Goal: Information Seeking & Learning: Find specific page/section

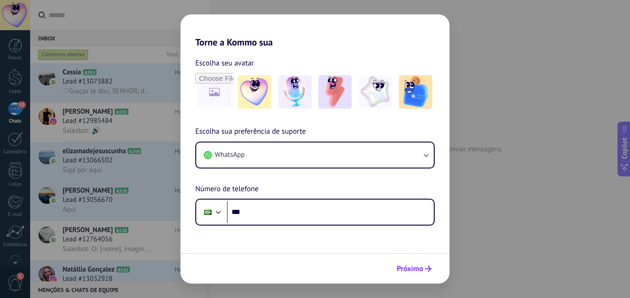
click at [411, 267] on span "Próximo" at bounding box center [409, 268] width 26 height 6
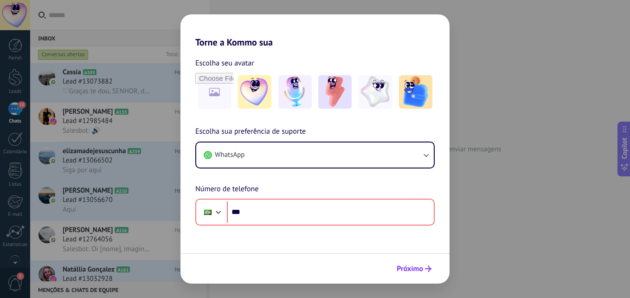
click at [411, 267] on span "Próximo" at bounding box center [409, 268] width 26 height 6
click at [535, 92] on div "Torne a Kommo sua Escolha seu avatar Escolha sua preferência de suporte WhatsAp…" at bounding box center [315, 149] width 630 height 298
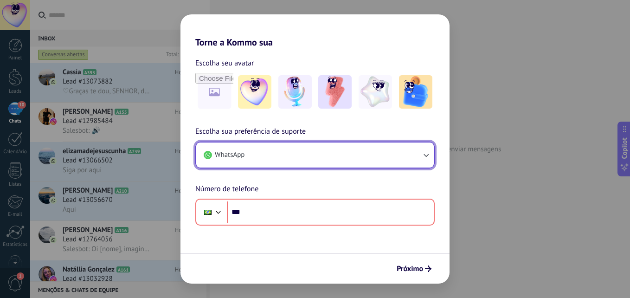
click at [300, 155] on button "WhatsApp" at bounding box center [314, 154] width 237 height 25
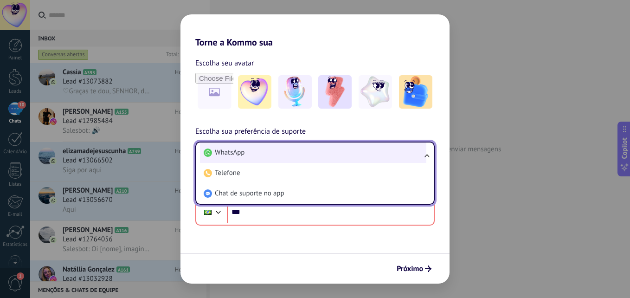
click at [301, 150] on li "WhatsApp" at bounding box center [313, 152] width 226 height 20
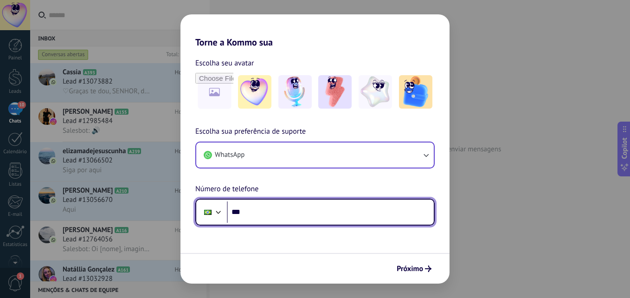
click at [301, 210] on input "***" at bounding box center [330, 211] width 207 height 21
drag, startPoint x: 302, startPoint y: 211, endPoint x: 300, endPoint y: 216, distance: 5.9
click at [300, 216] on input "***" at bounding box center [330, 211] width 207 height 21
click at [284, 209] on input "***" at bounding box center [330, 211] width 207 height 21
click at [302, 204] on input "***" at bounding box center [330, 211] width 207 height 21
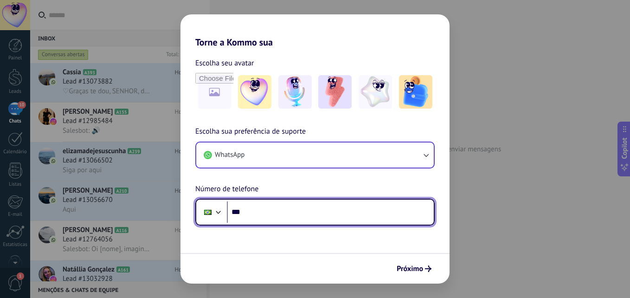
click at [300, 214] on input "***" at bounding box center [330, 211] width 207 height 21
click at [282, 205] on input "********" at bounding box center [330, 211] width 207 height 21
type input "**********"
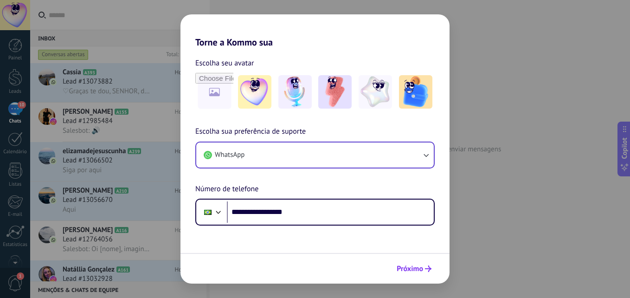
click at [407, 272] on span "Próximo" at bounding box center [409, 268] width 26 height 6
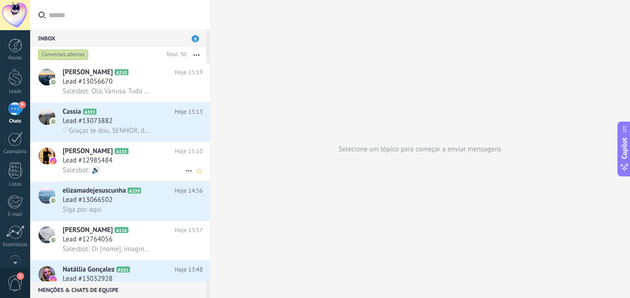
click at [153, 163] on div "Lead #12985484" at bounding box center [133, 160] width 140 height 9
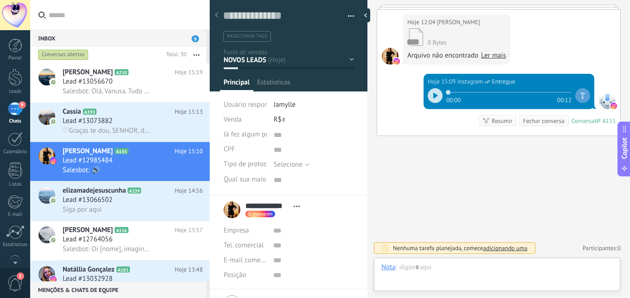
scroll to position [9, 0]
click at [437, 94] on div at bounding box center [435, 95] width 15 height 15
click at [403, 273] on div at bounding box center [496, 276] width 231 height 28
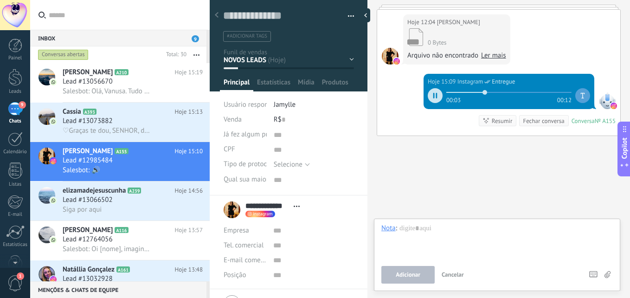
click at [433, 97] on icon at bounding box center [433, 96] width 1 height 6
click at [433, 244] on div at bounding box center [496, 240] width 231 height 35
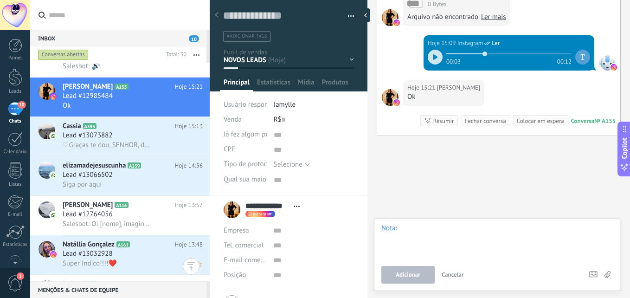
scroll to position [0, 0]
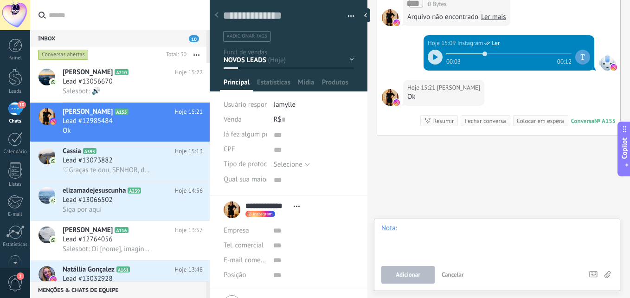
click at [428, 230] on div at bounding box center [496, 240] width 231 height 35
paste div
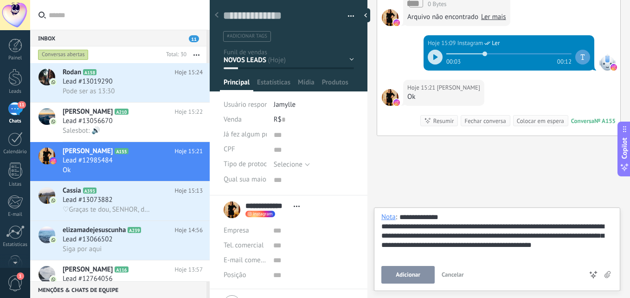
click at [422, 275] on button "Adicionar" at bounding box center [407, 275] width 53 height 18
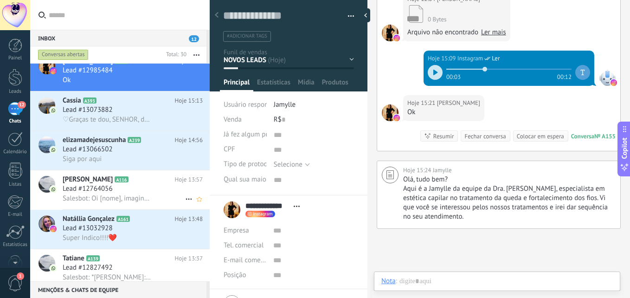
scroll to position [93, 0]
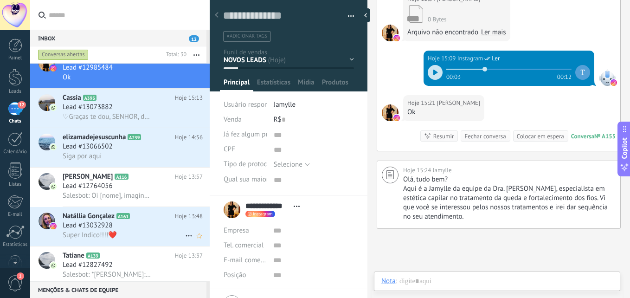
click at [135, 212] on icon at bounding box center [137, 215] width 9 height 9
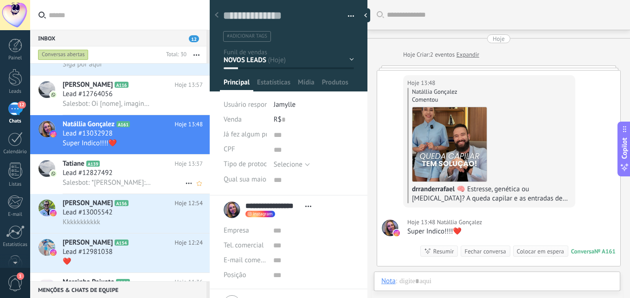
scroll to position [186, 0]
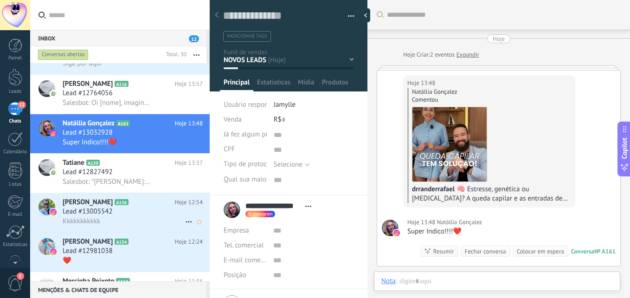
click at [107, 214] on span "Lead #13005542" at bounding box center [88, 211] width 50 height 9
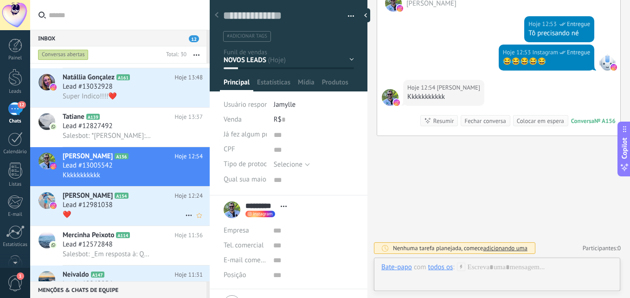
scroll to position [232, 0]
click at [139, 196] on h2 "[PERSON_NAME] A154" at bounding box center [119, 195] width 112 height 9
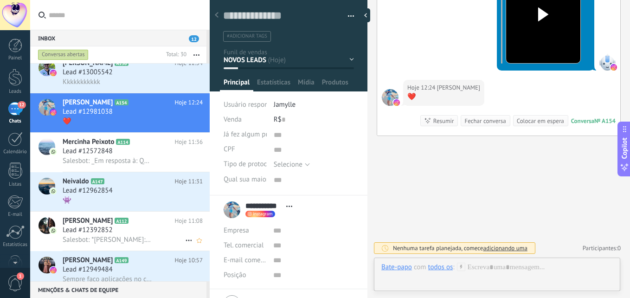
scroll to position [418, 0]
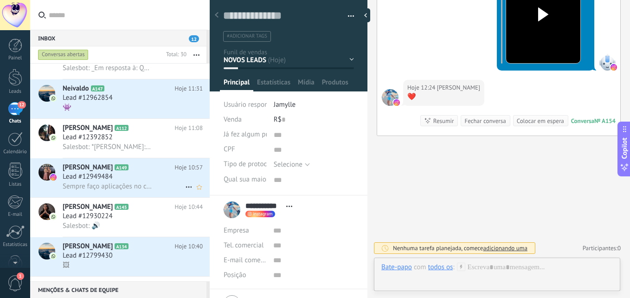
click at [122, 184] on span "Sempre faço aplicações no couro cabeludo aqui em Moc, fiz uma vez com Dra. [PER…" at bounding box center [107, 186] width 89 height 9
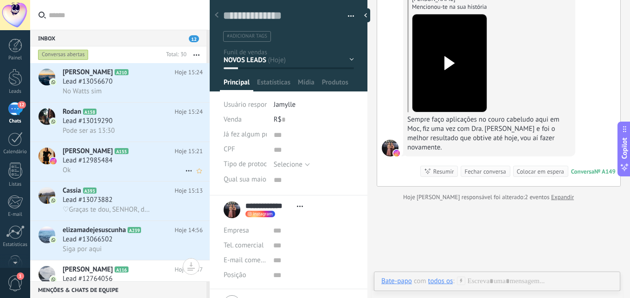
click at [143, 175] on div "[PERSON_NAME] A155 Hoje 15:21 Lead #12985484 Ok" at bounding box center [136, 161] width 147 height 39
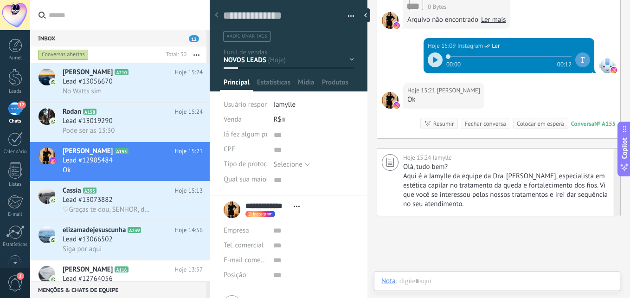
scroll to position [383, 0]
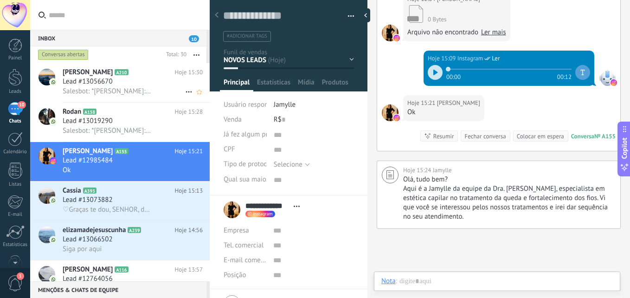
click at [166, 86] on div "Lead #13056670" at bounding box center [133, 81] width 140 height 9
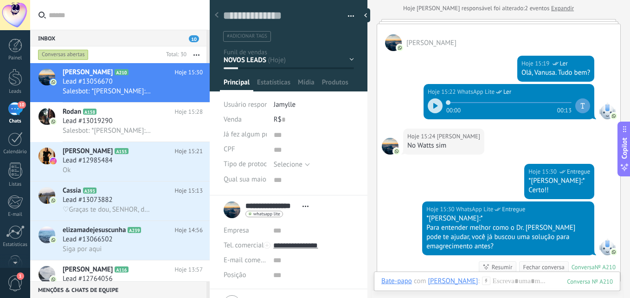
scroll to position [345, 0]
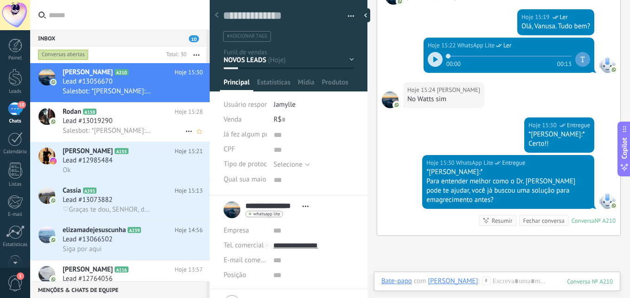
click at [140, 128] on span "Salesbot: *[PERSON_NAME]:* Agendado!!☺️" at bounding box center [107, 130] width 89 height 9
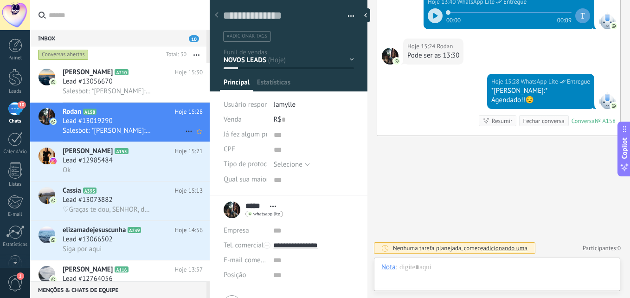
scroll to position [9, 0]
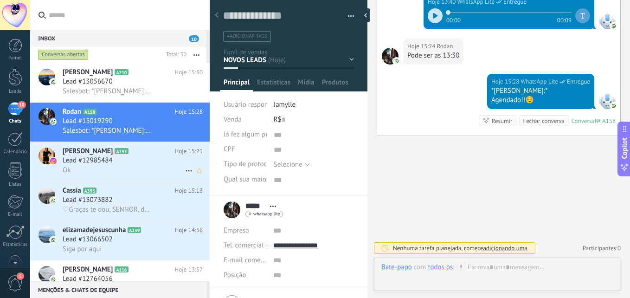
click at [115, 167] on div "Ok" at bounding box center [133, 170] width 140 height 10
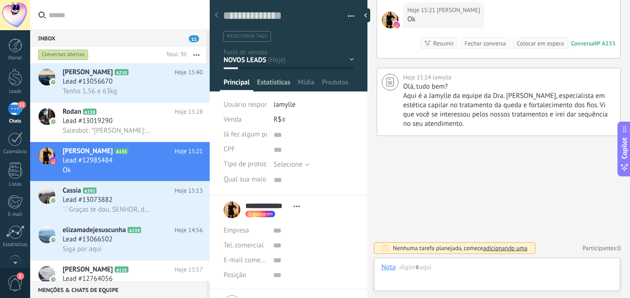
click at [264, 82] on span "Estatísticas" at bounding box center [273, 84] width 33 height 13
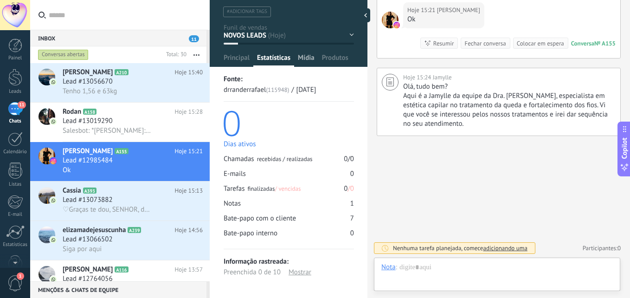
scroll to position [25, 0]
drag, startPoint x: 310, startPoint y: 55, endPoint x: 314, endPoint y: 57, distance: 5.2
click at [311, 56] on span "Mídia" at bounding box center [306, 59] width 17 height 13
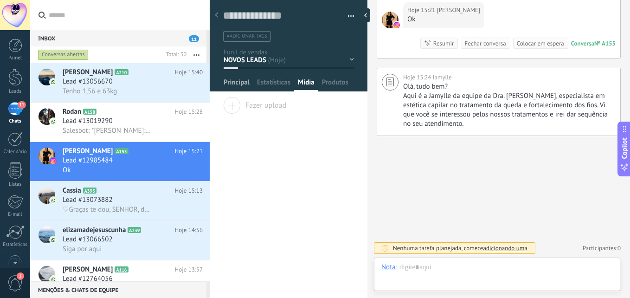
click at [238, 84] on span "Principal" at bounding box center [236, 84] width 26 height 13
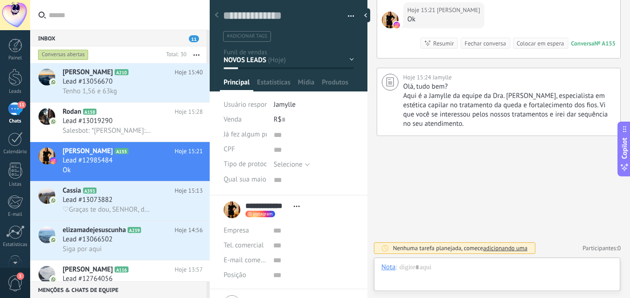
scroll to position [9, 0]
click at [0, 0] on div "NOVOS LEADS 1º CONTATO 2º CONTATO 3º CONTATO EM ATENDIMENTO REMARKETING AVALIAÇ…" at bounding box center [0, 0] width 0 height 0
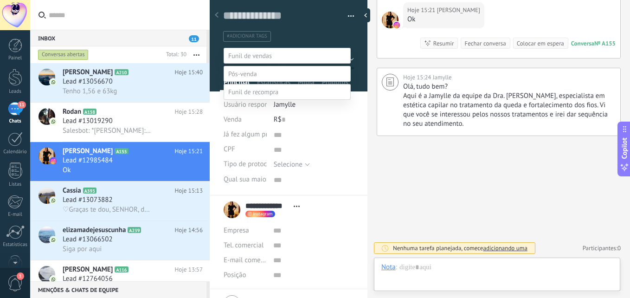
click at [401, 171] on div at bounding box center [330, 149] width 600 height 298
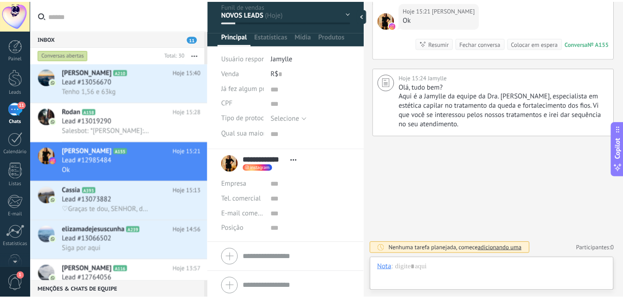
scroll to position [50, 0]
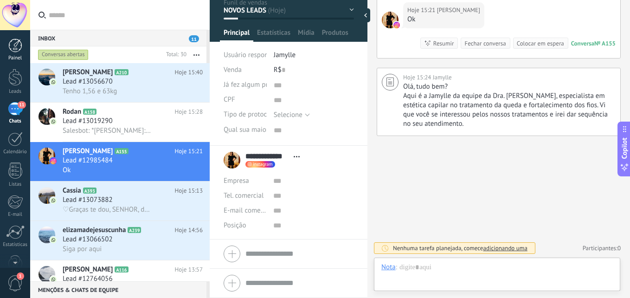
click at [11, 56] on div "Painel" at bounding box center [15, 58] width 27 height 6
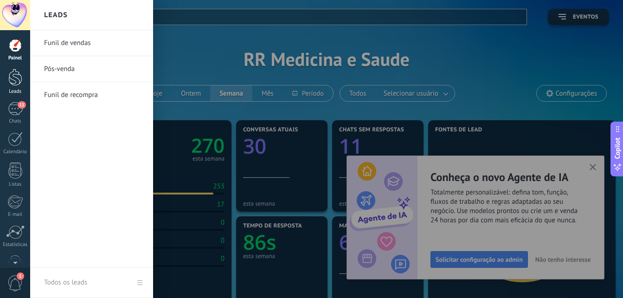
click at [19, 88] on link "Leads" at bounding box center [15, 82] width 30 height 26
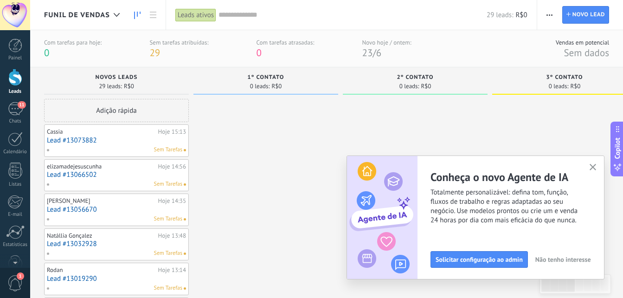
click at [123, 74] on div "NOVOS LEADS 29 leads: R$0" at bounding box center [116, 80] width 145 height 27
click at [594, 163] on button "button" at bounding box center [593, 167] width 12 height 13
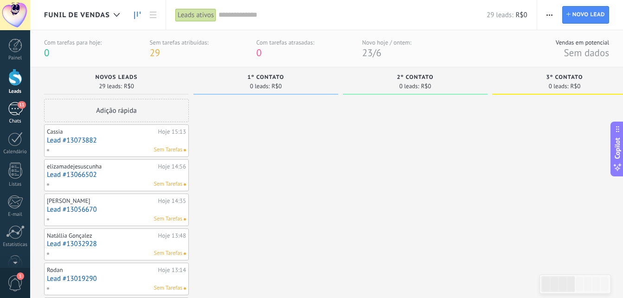
click at [19, 106] on span "11" at bounding box center [22, 104] width 8 height 7
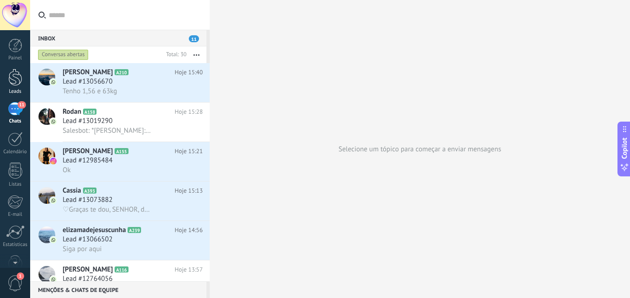
click at [18, 77] on div at bounding box center [15, 77] width 14 height 17
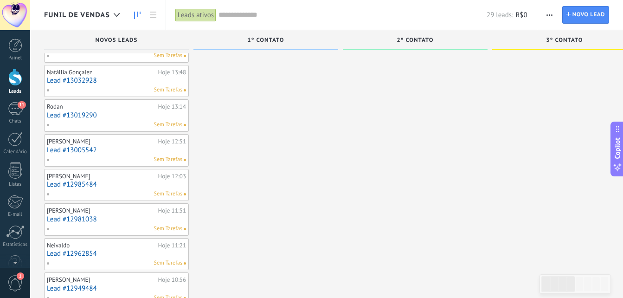
scroll to position [139, 0]
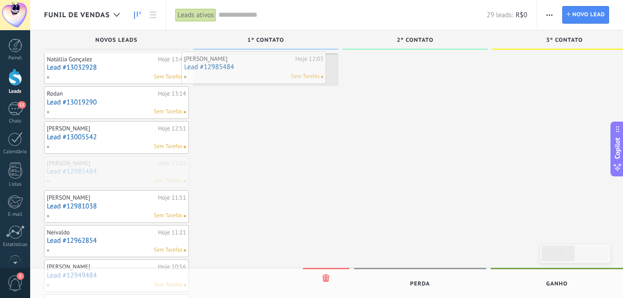
drag, startPoint x: 134, startPoint y: 171, endPoint x: 272, endPoint y: 66, distance: 172.4
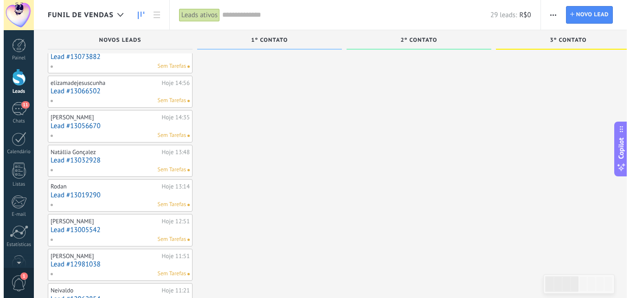
scroll to position [0, 0]
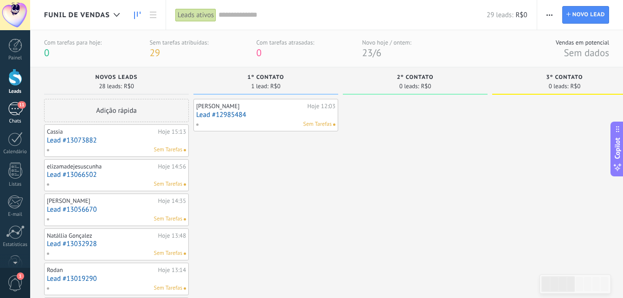
click at [11, 111] on div "11" at bounding box center [15, 108] width 15 height 13
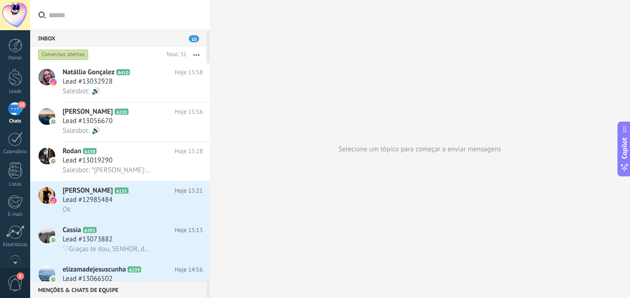
drag, startPoint x: 332, startPoint y: 46, endPoint x: 402, endPoint y: 20, distance: 74.7
click at [332, 46] on div "Selecione um tópico para começar a enviar mensagens" at bounding box center [420, 149] width 420 height 298
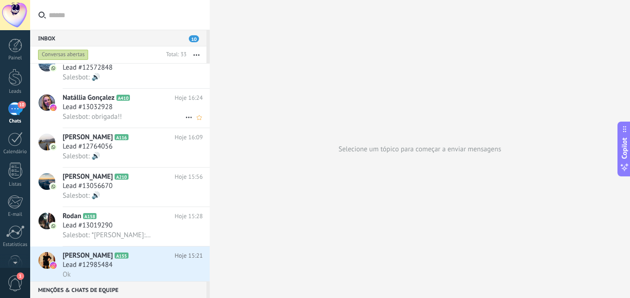
scroll to position [140, 0]
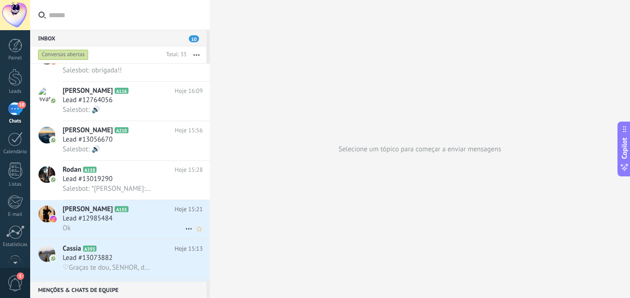
click at [151, 220] on div "Lead #12985484" at bounding box center [133, 218] width 140 height 9
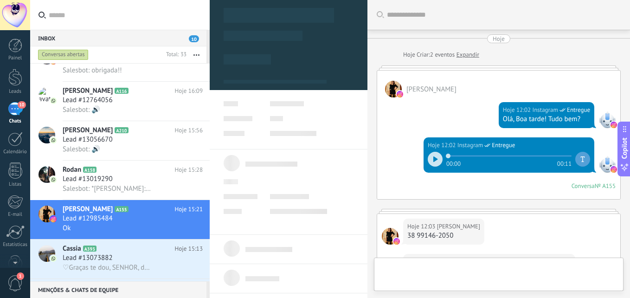
scroll to position [357, 0]
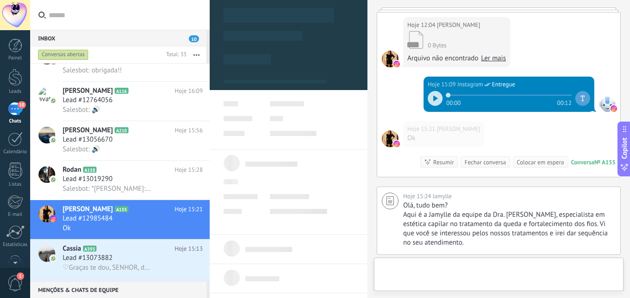
type textarea "***"
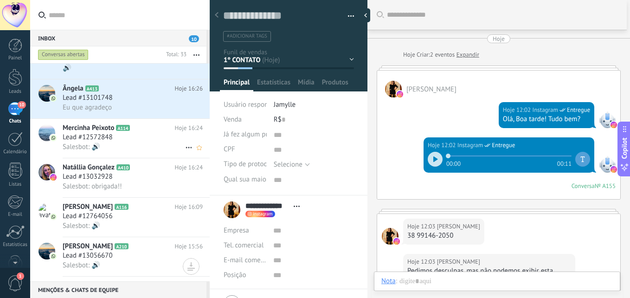
scroll to position [93, 0]
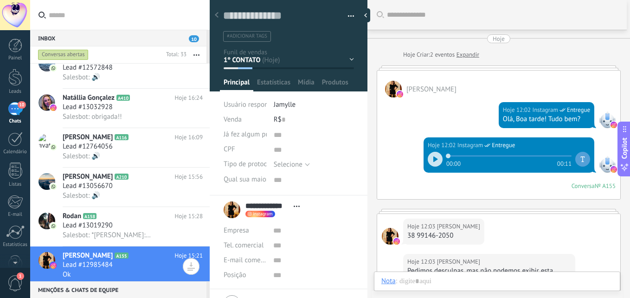
click at [126, 37] on div "Inbox 10" at bounding box center [118, 38] width 176 height 17
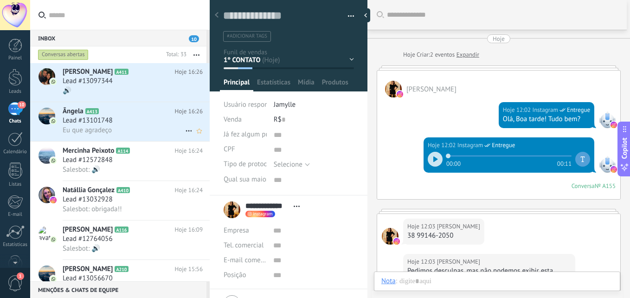
scroll to position [0, 0]
click at [403, 15] on div "Buscar" at bounding box center [496, 15] width 259 height 30
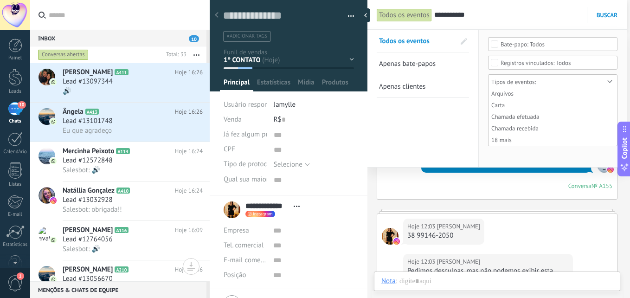
type input "**********"
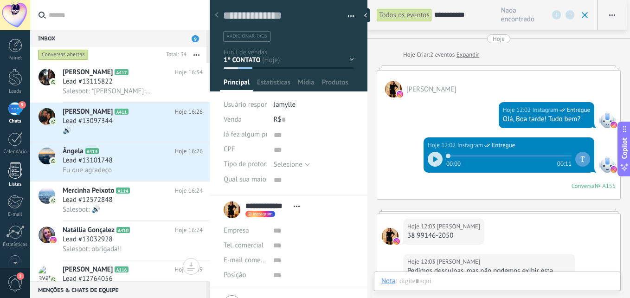
click at [15, 164] on div at bounding box center [15, 170] width 14 height 16
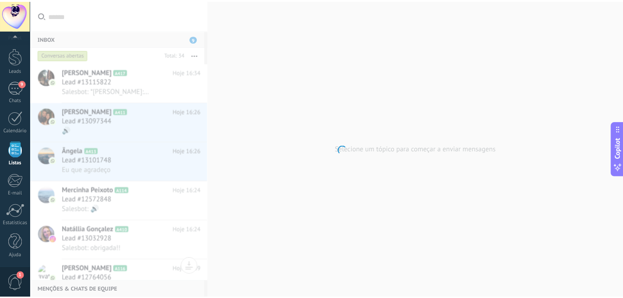
scroll to position [22, 0]
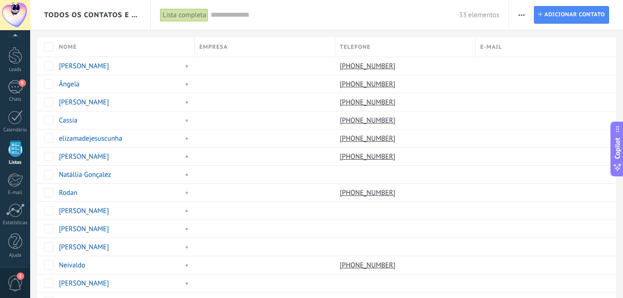
click at [302, 10] on input "text" at bounding box center [335, 15] width 248 height 10
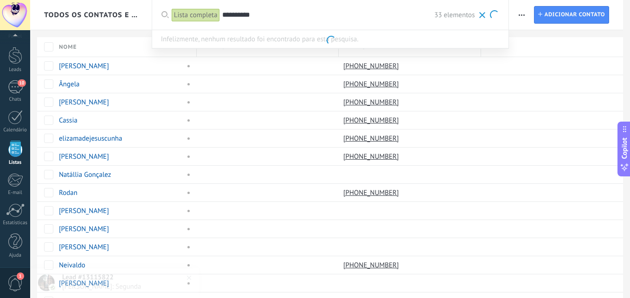
type input "**********"
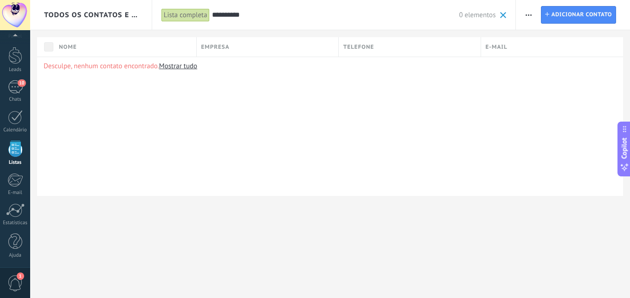
click at [503, 16] on span at bounding box center [503, 15] width 6 height 6
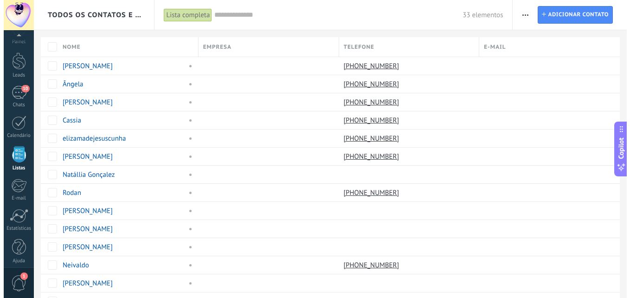
scroll to position [22, 0]
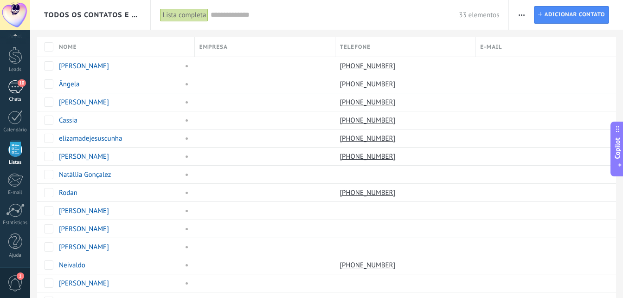
click at [13, 89] on div "10" at bounding box center [15, 86] width 15 height 13
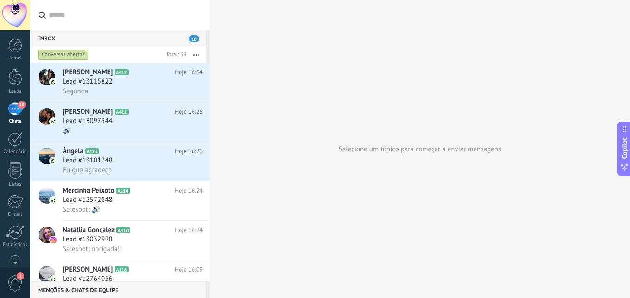
click at [174, 38] on div "Inbox 10" at bounding box center [118, 38] width 176 height 17
click at [135, 13] on input "text" at bounding box center [125, 15] width 153 height 30
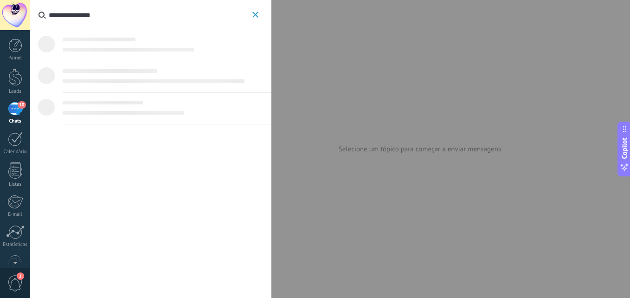
type input "**********"
click at [251, 13] on button "**********" at bounding box center [255, 15] width 11 height 12
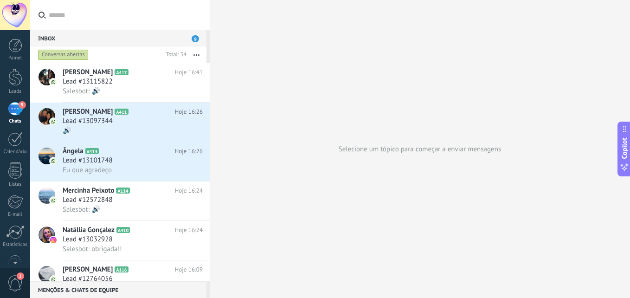
click at [197, 37] on span "9" at bounding box center [194, 38] width 7 height 7
